Goal: Information Seeking & Learning: Learn about a topic

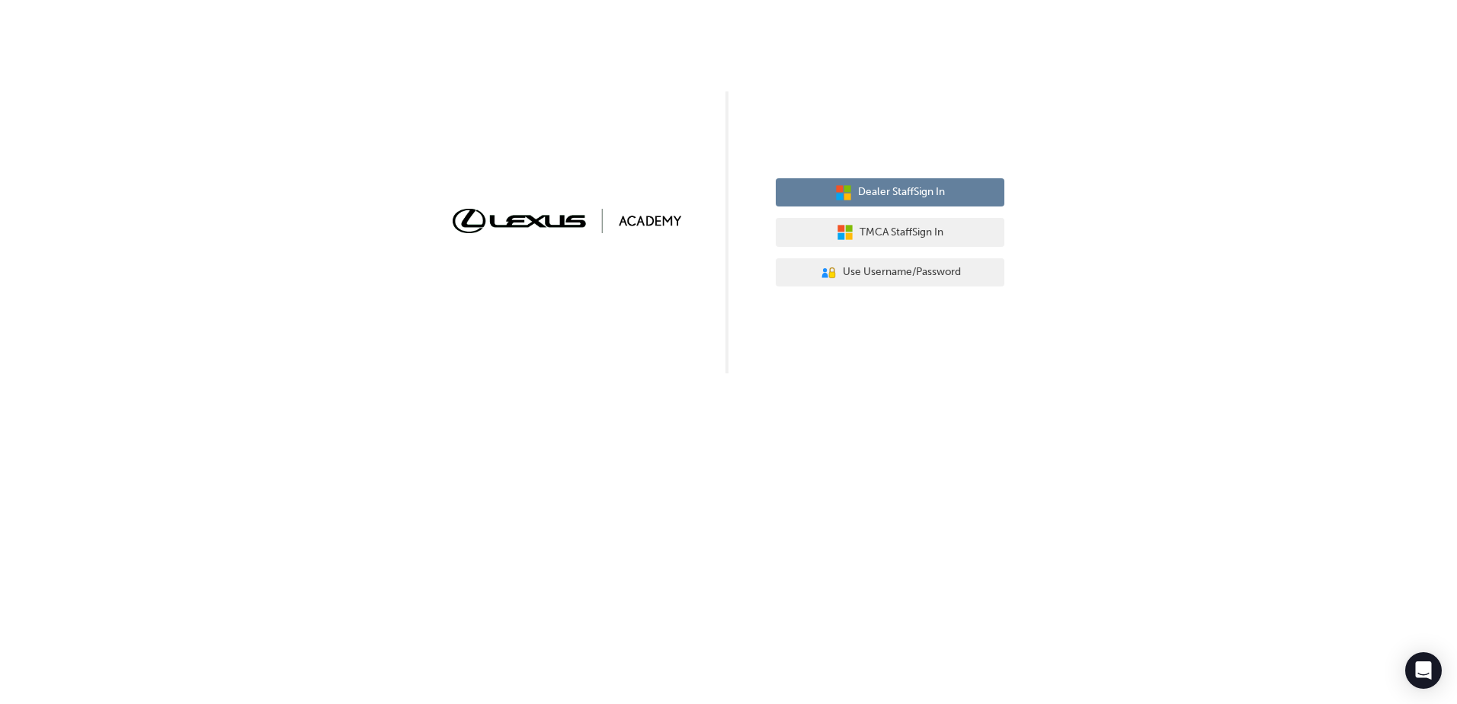
click at [925, 191] on span "Dealer Staff Sign In" at bounding box center [901, 193] width 87 height 18
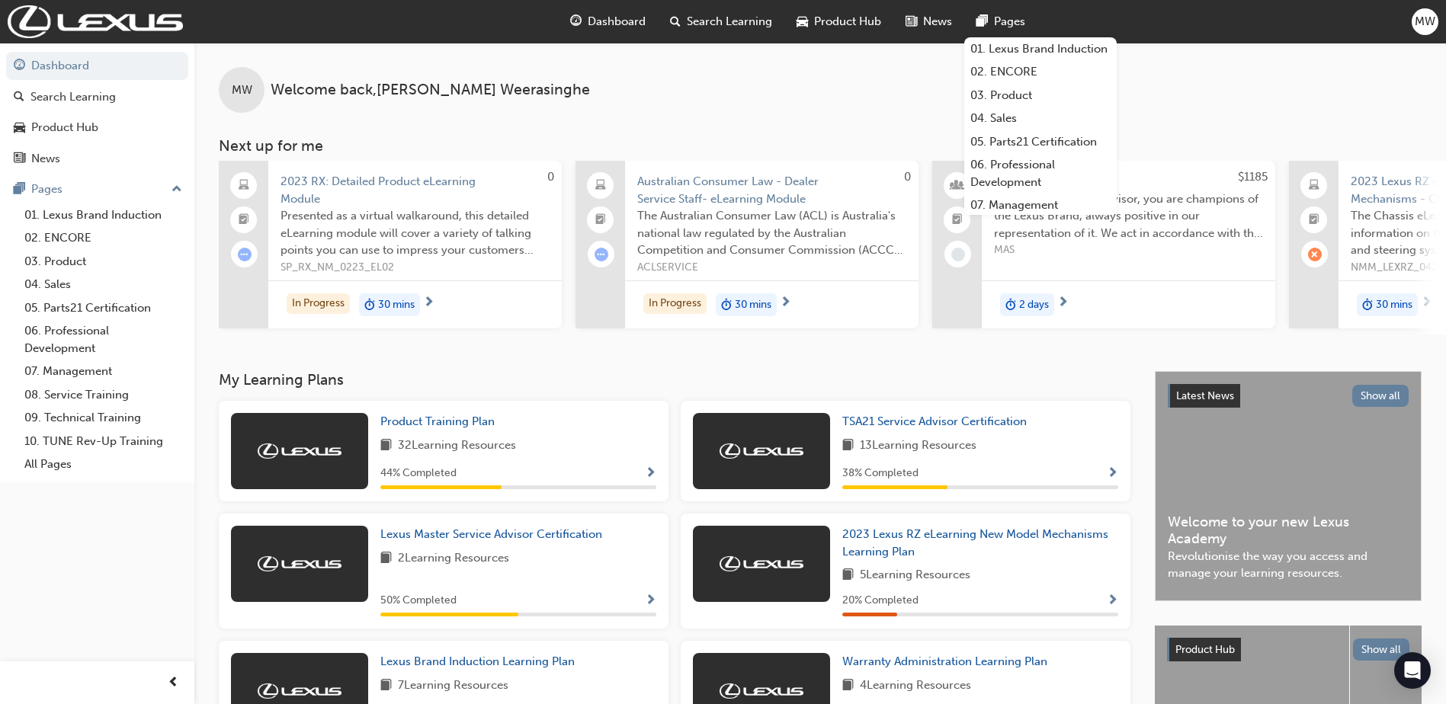
click at [626, 21] on span "Dashboard" at bounding box center [617, 22] width 58 height 18
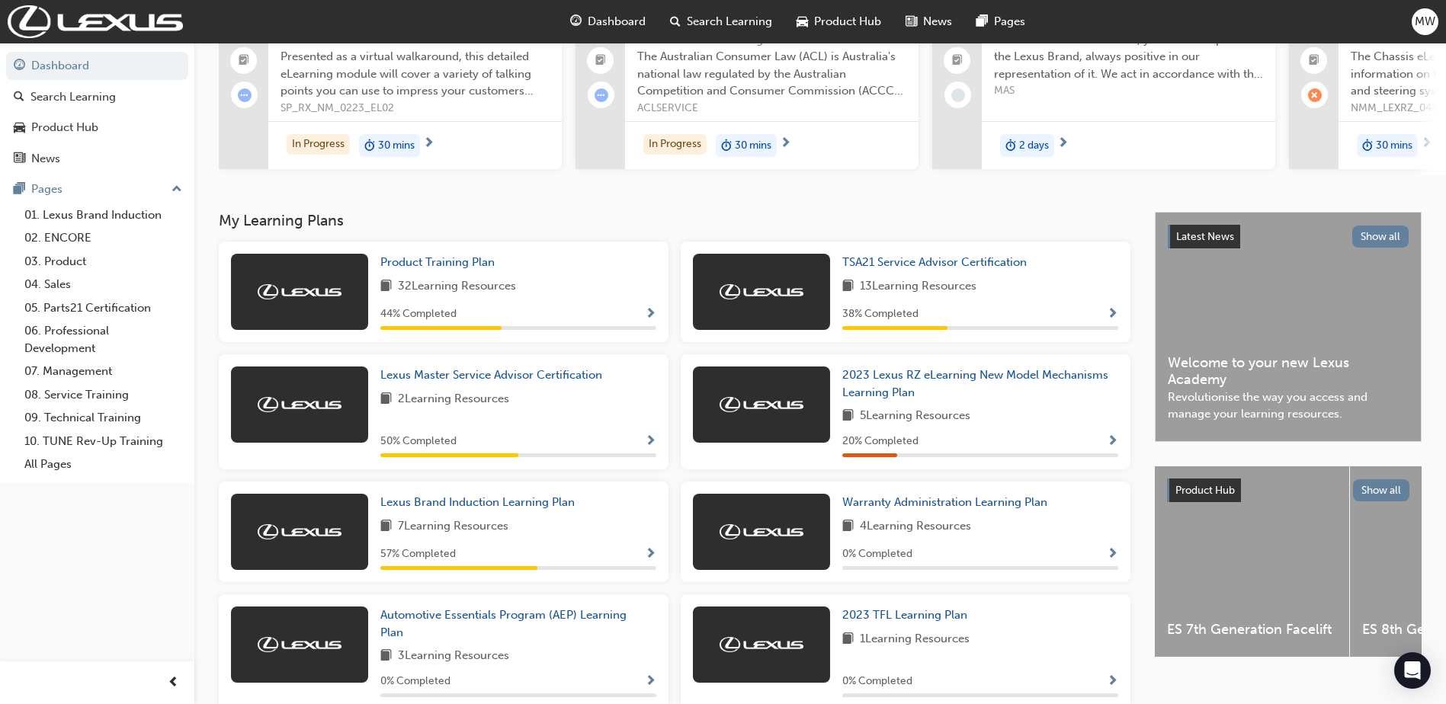
scroll to position [130, 0]
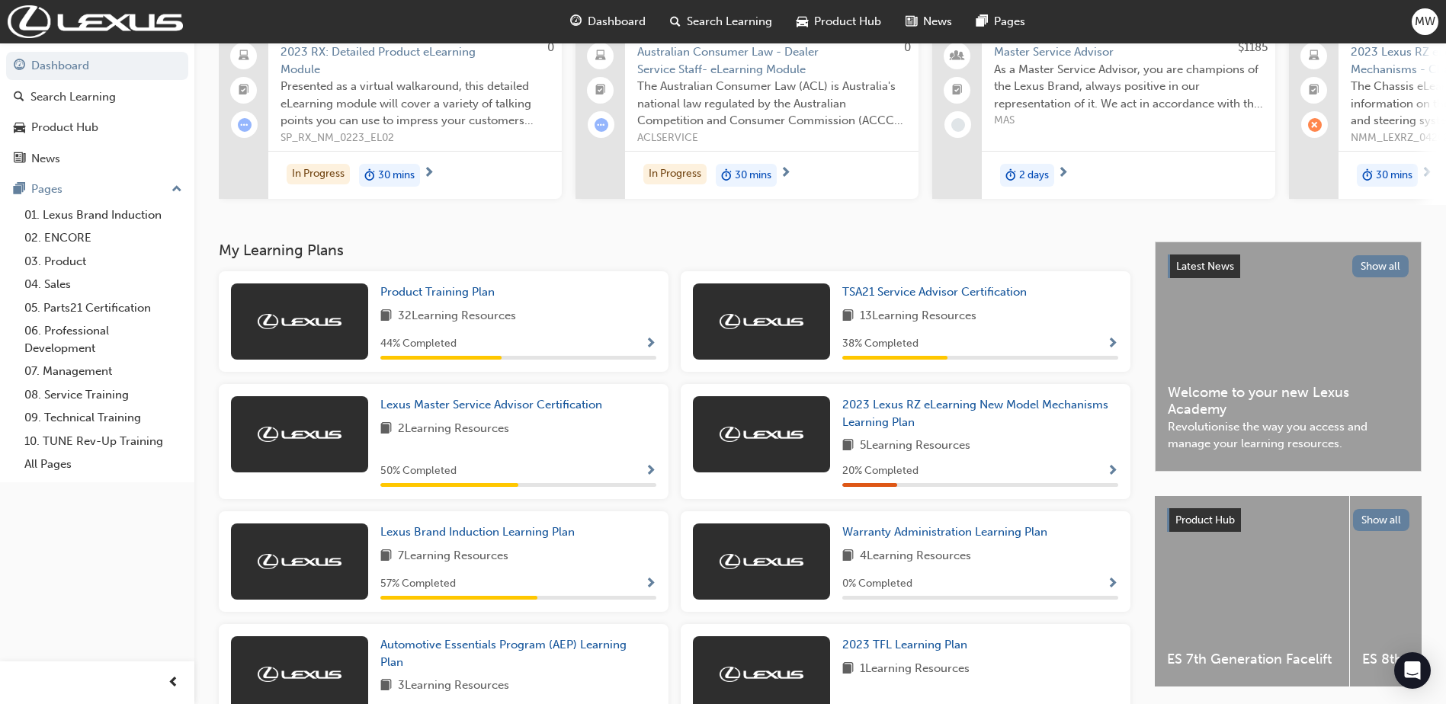
click at [1111, 349] on span "Show Progress" at bounding box center [1112, 345] width 11 height 14
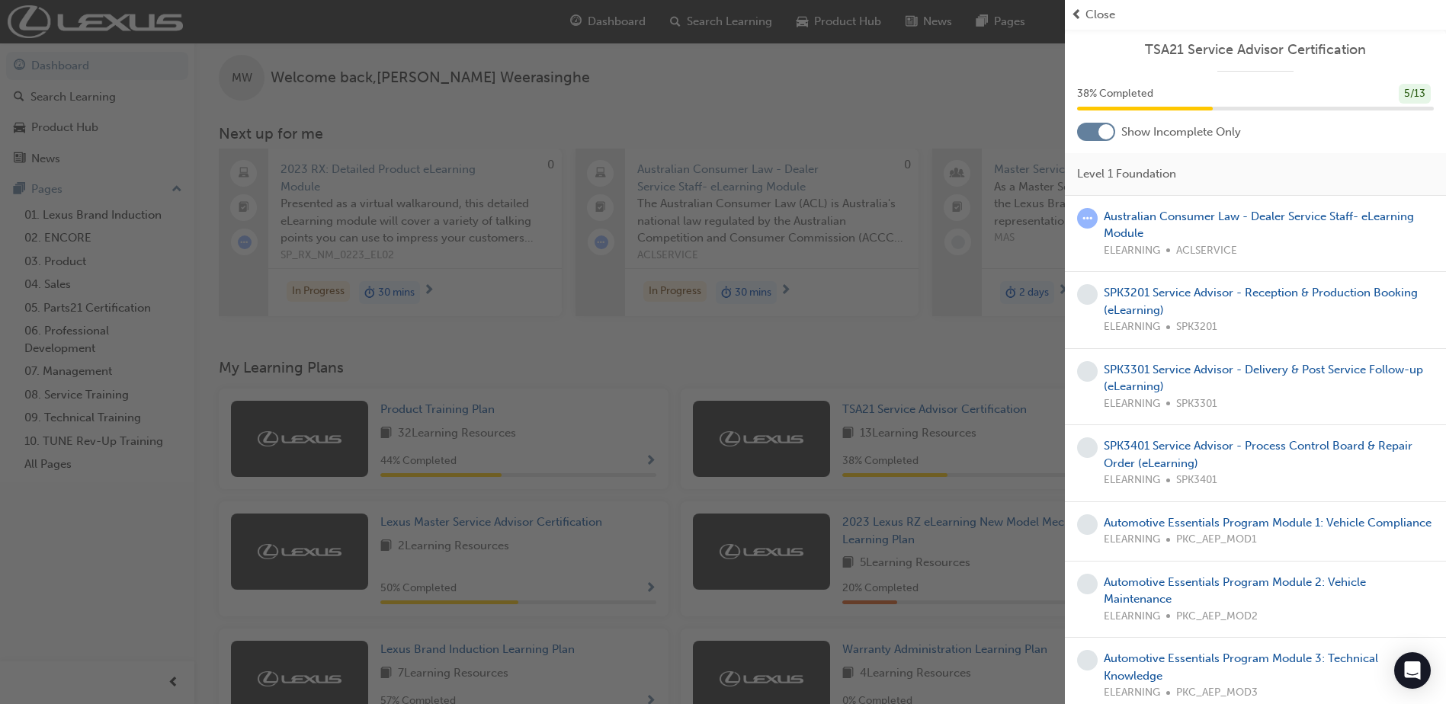
scroll to position [0, 0]
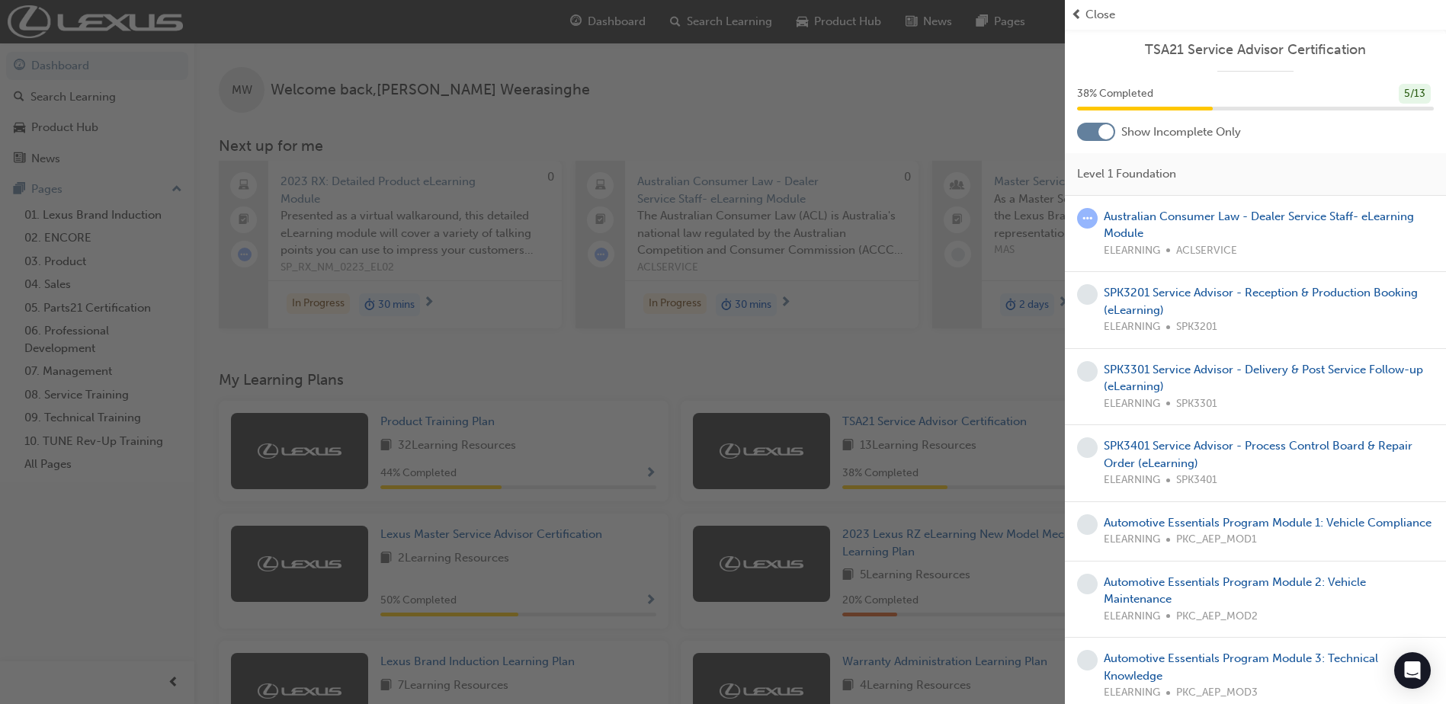
click at [1092, 19] on span "Close" at bounding box center [1100, 15] width 30 height 18
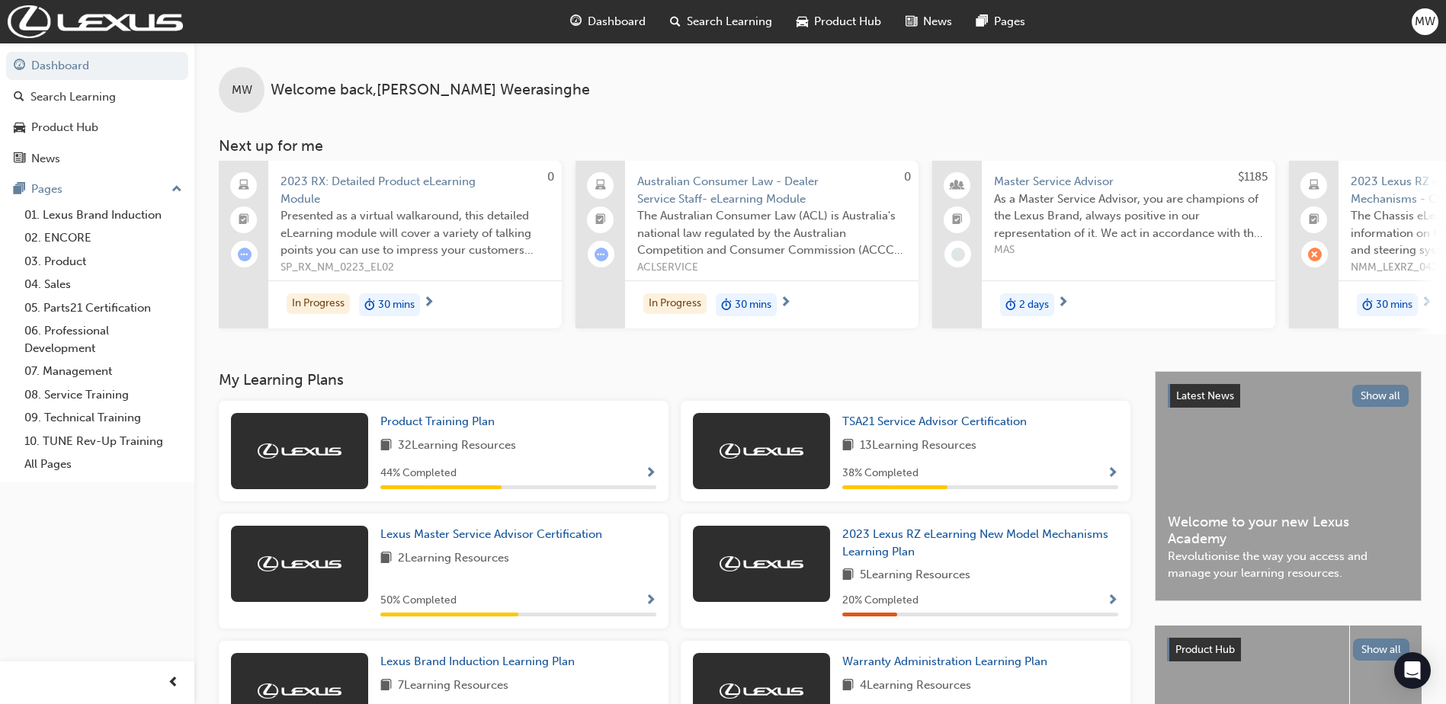
click at [1191, 66] on div "MW Welcome back , Manjula Weerasinghe" at bounding box center [820, 78] width 1252 height 70
click at [21, 16] on img at bounding box center [95, 21] width 175 height 33
click at [72, 393] on link "08. Service Training" at bounding box center [103, 395] width 170 height 24
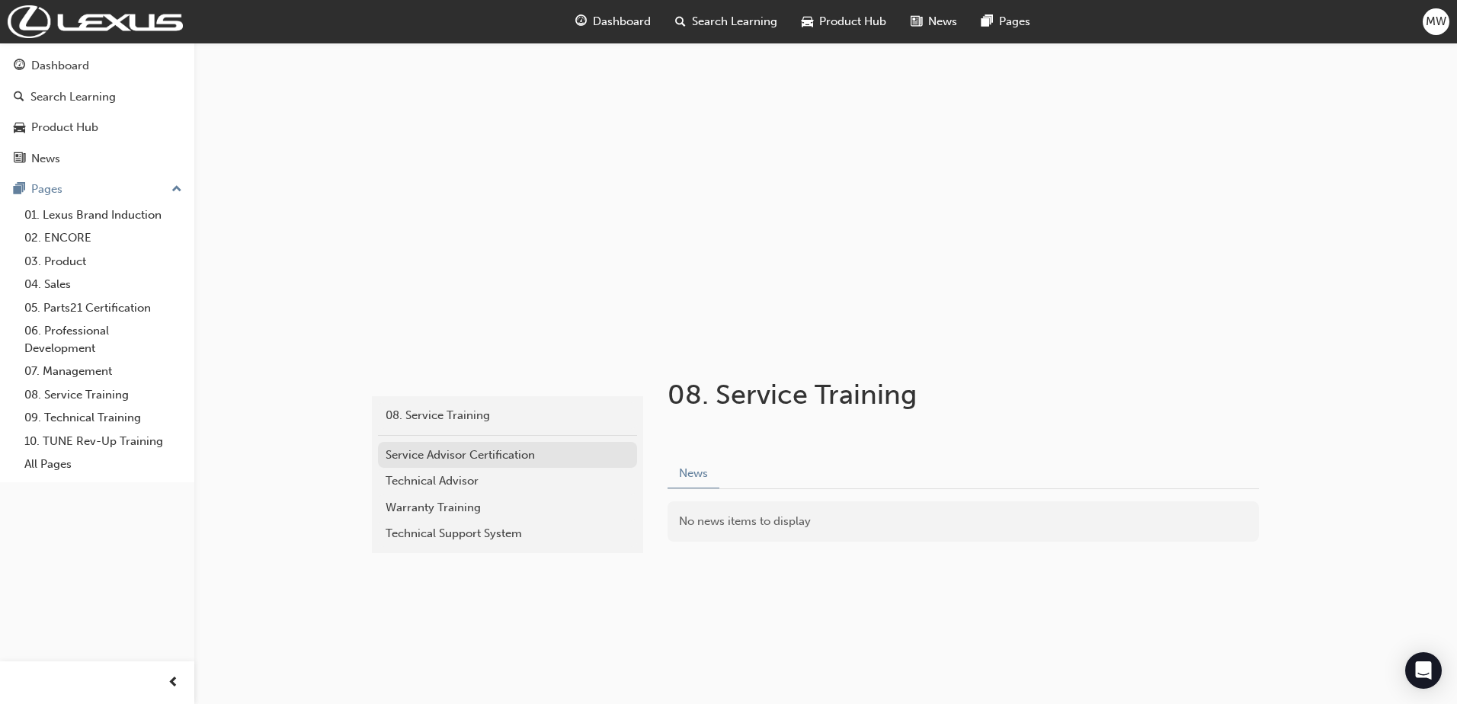
click at [444, 462] on div "Service Advisor Certification" at bounding box center [508, 456] width 244 height 18
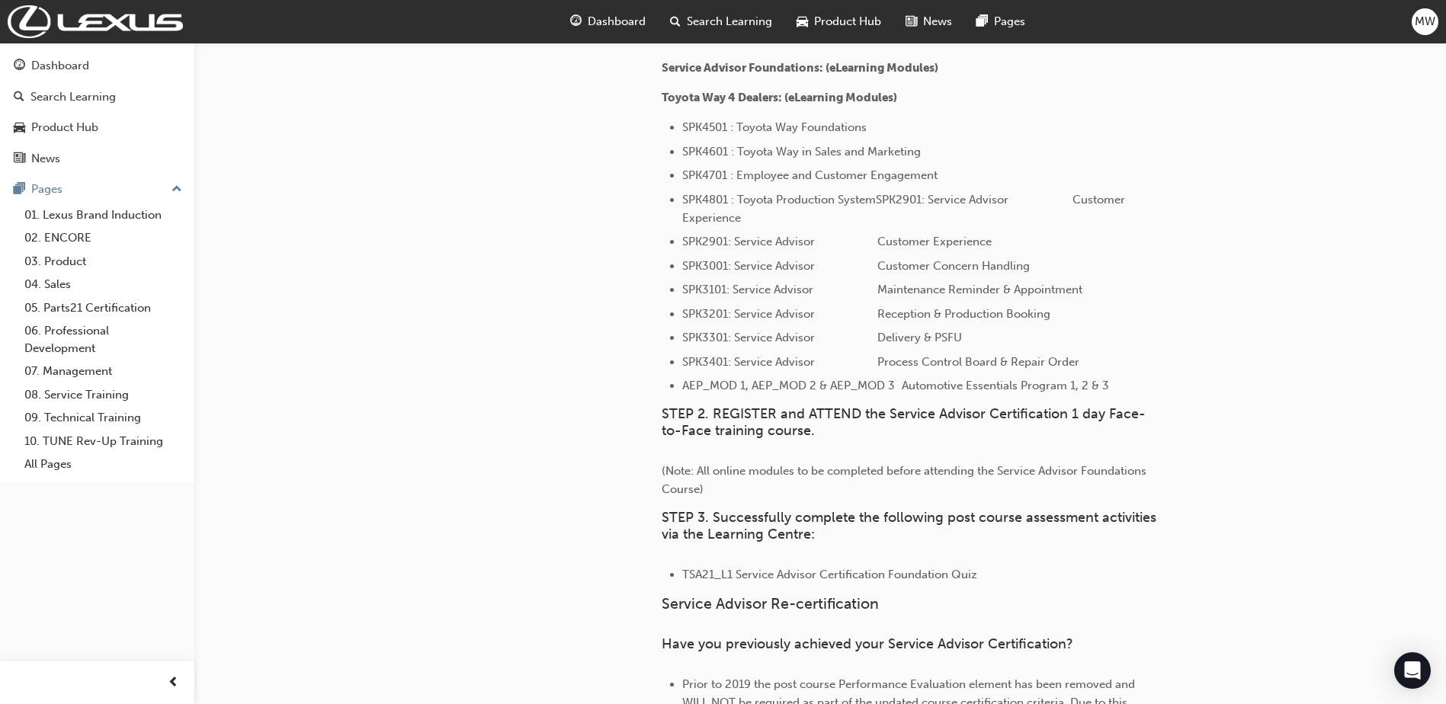
scroll to position [736, 0]
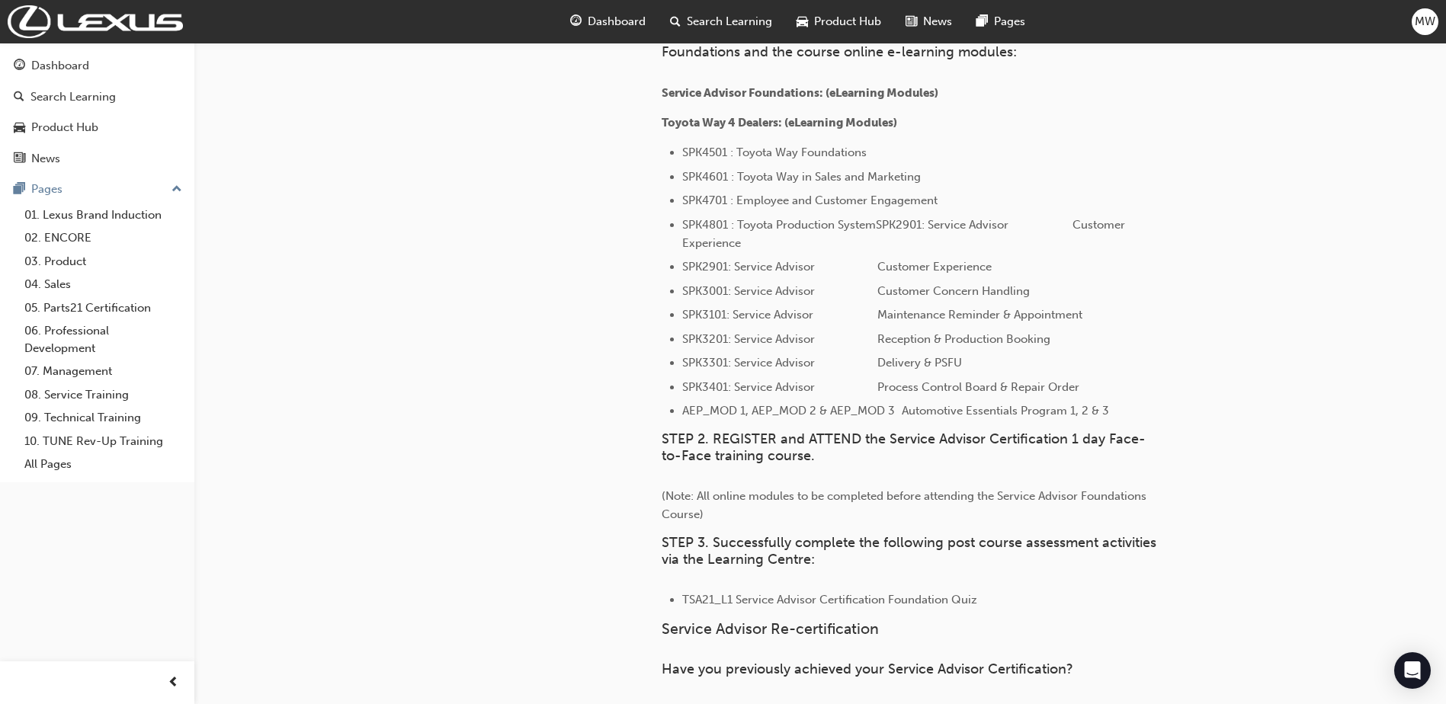
click at [1361, 297] on div "service-advisor 08. Service Training Service Advisor Certification 08. Service …" at bounding box center [723, 174] width 1446 height 1821
click at [1148, 314] on li "SPK3101: Service Advisor Maintenance Reminder & Appointment" at bounding box center [919, 315] width 475 height 18
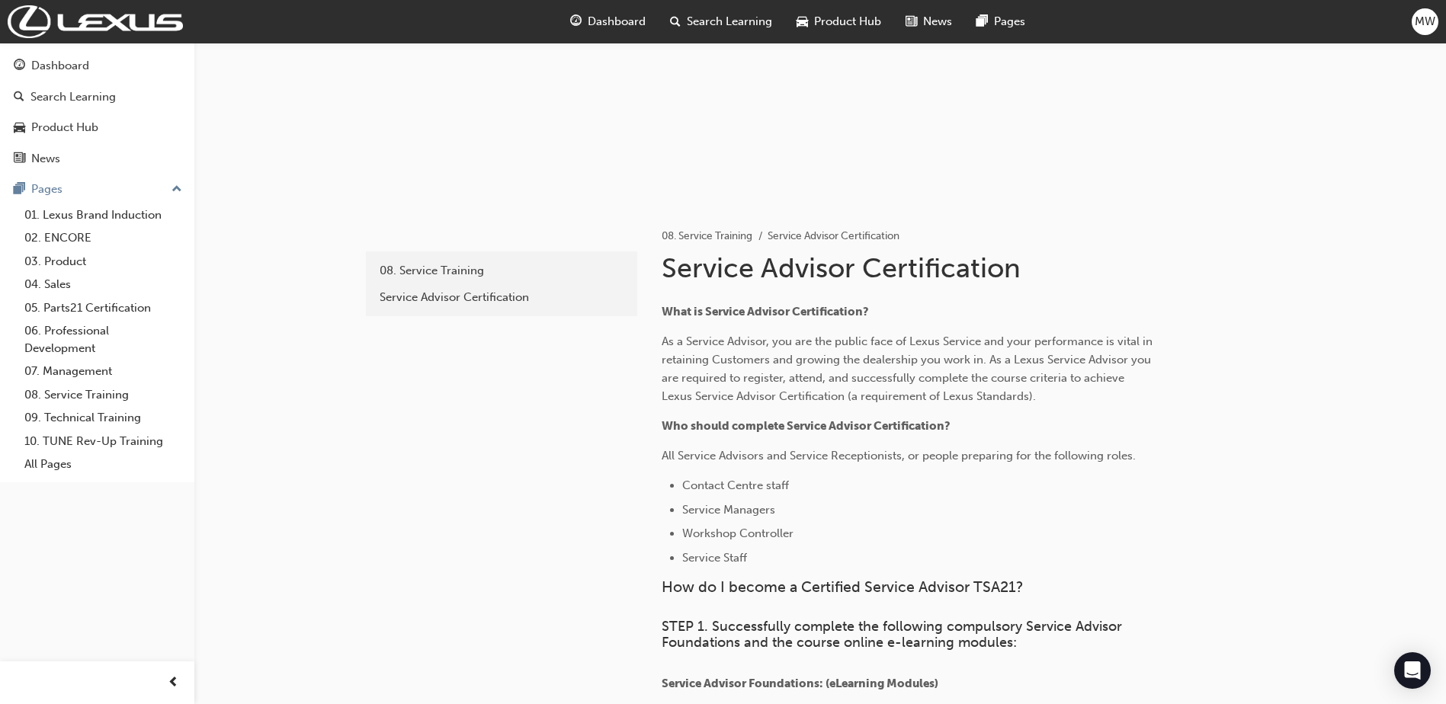
scroll to position [126, 0]
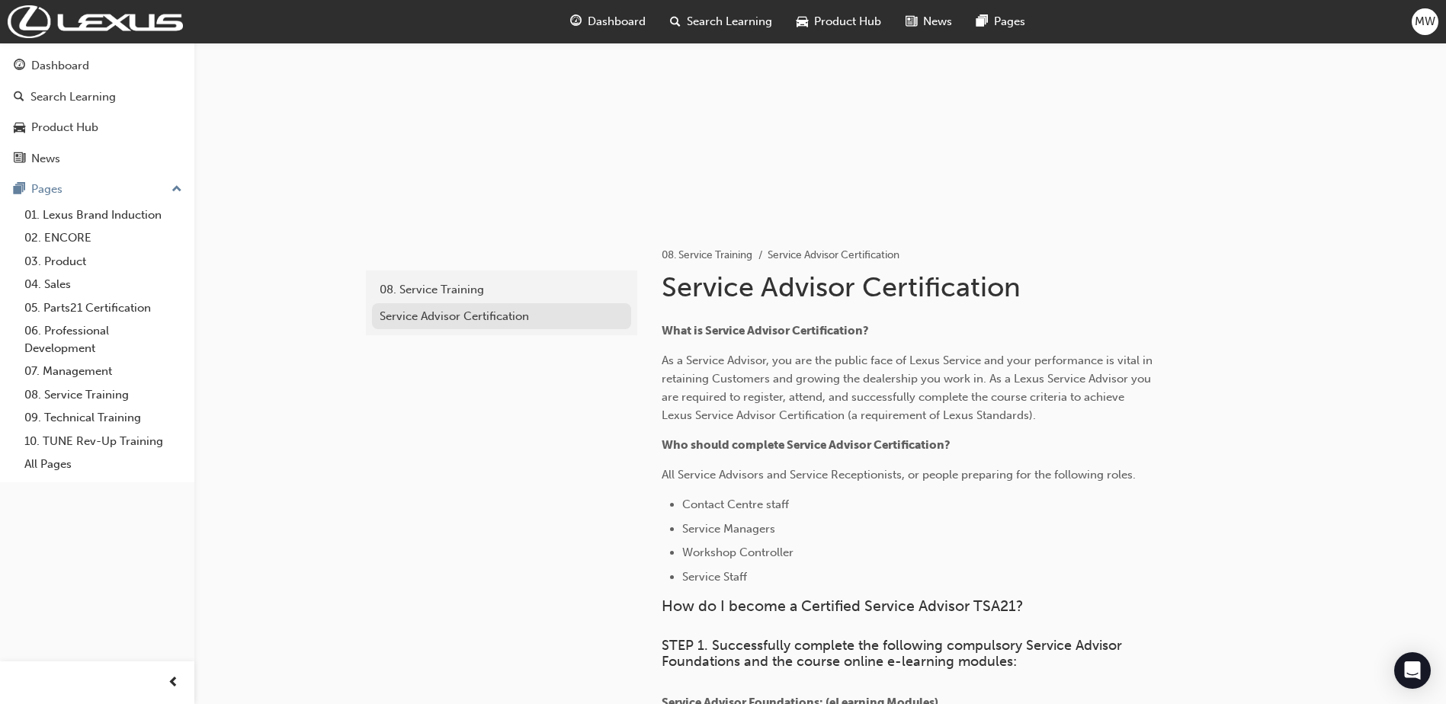
click at [479, 315] on div "Service Advisor Certification" at bounding box center [502, 317] width 244 height 18
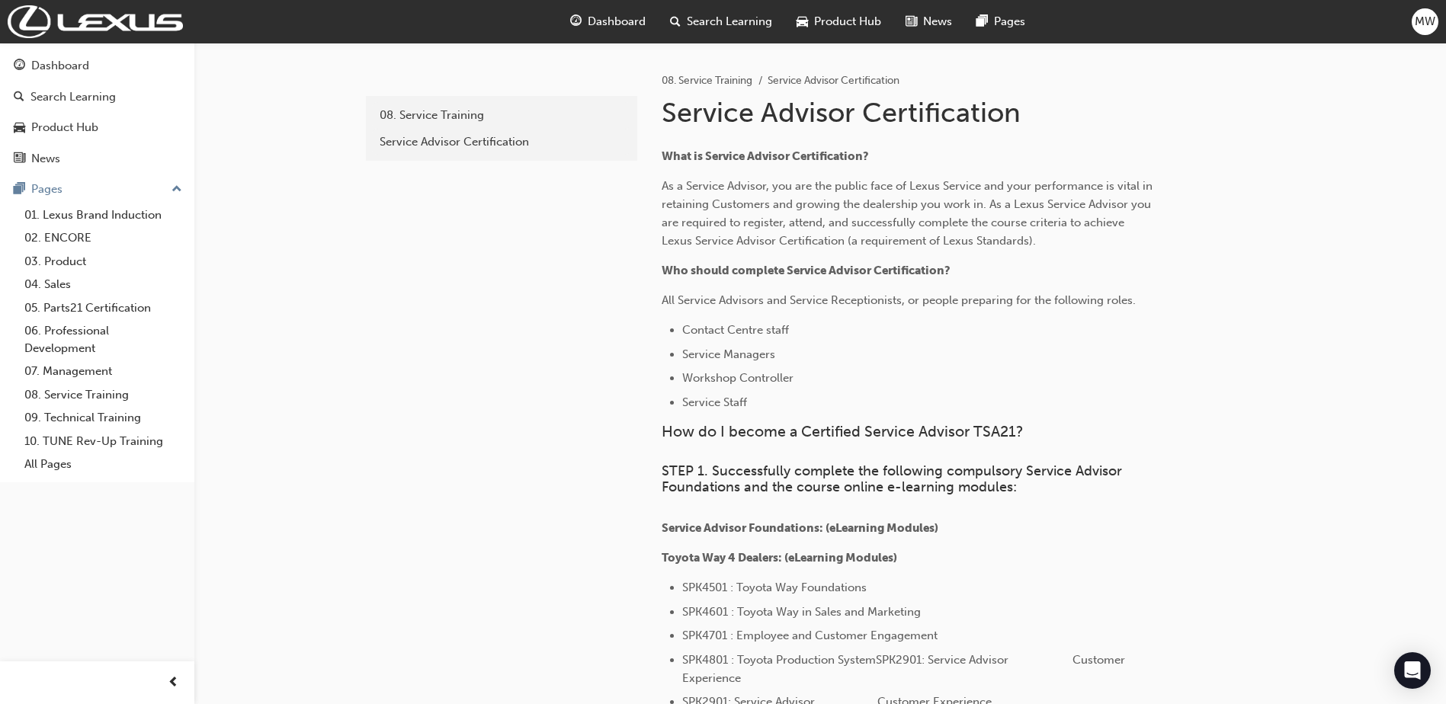
scroll to position [278, 0]
